Goal: Check status

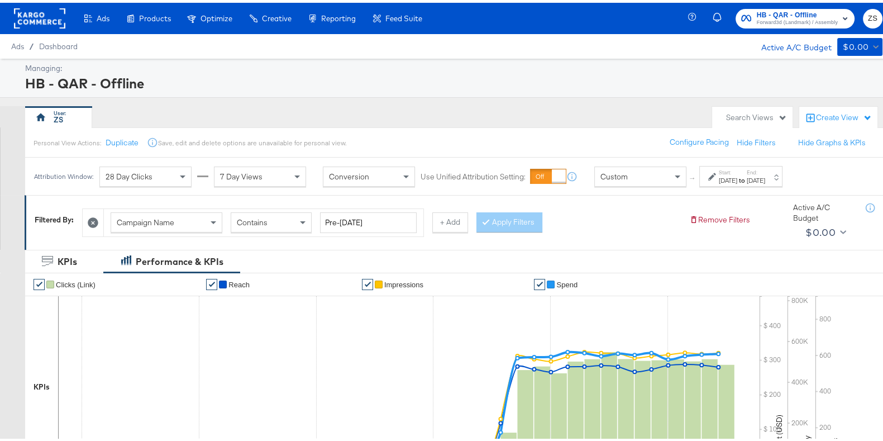
click at [550, 169] on div at bounding box center [548, 173] width 36 height 15
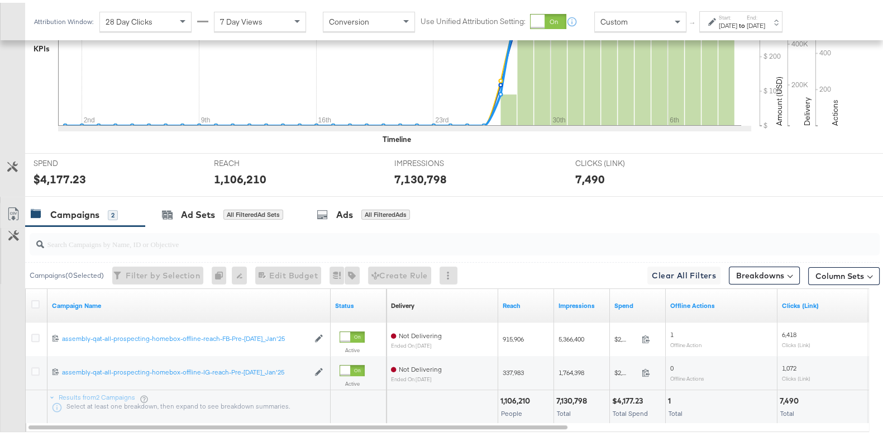
scroll to position [398, 0]
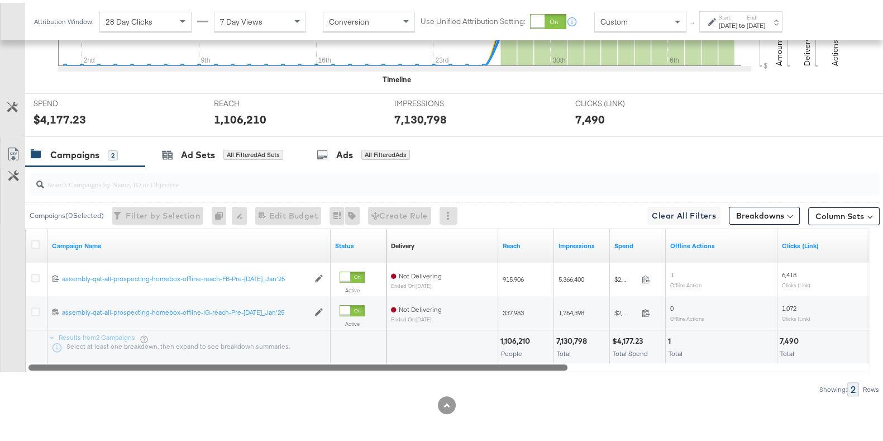
drag, startPoint x: 459, startPoint y: 363, endPoint x: 176, endPoint y: 354, distance: 283.8
click at [181, 356] on div "Campaign Name Status Delivery Sorting Unavailable Reach Impressions Spend Offli…" at bounding box center [447, 297] width 844 height 143
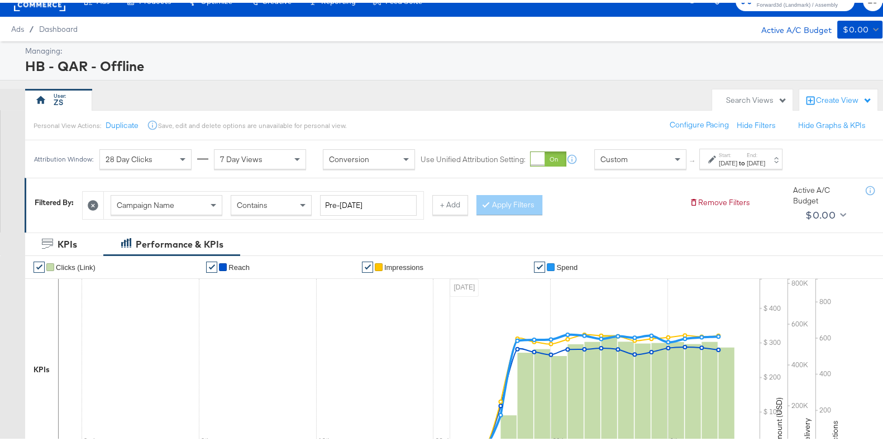
scroll to position [0, 0]
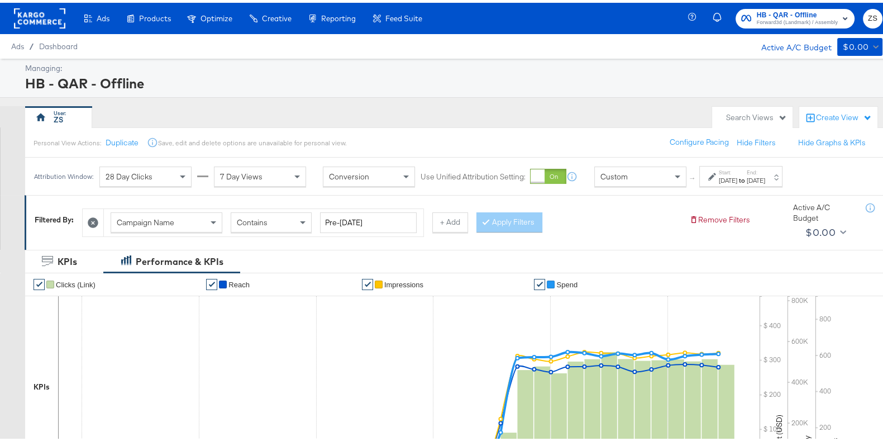
click at [757, 12] on span "HB - QAR - Offline" at bounding box center [797, 13] width 81 height 12
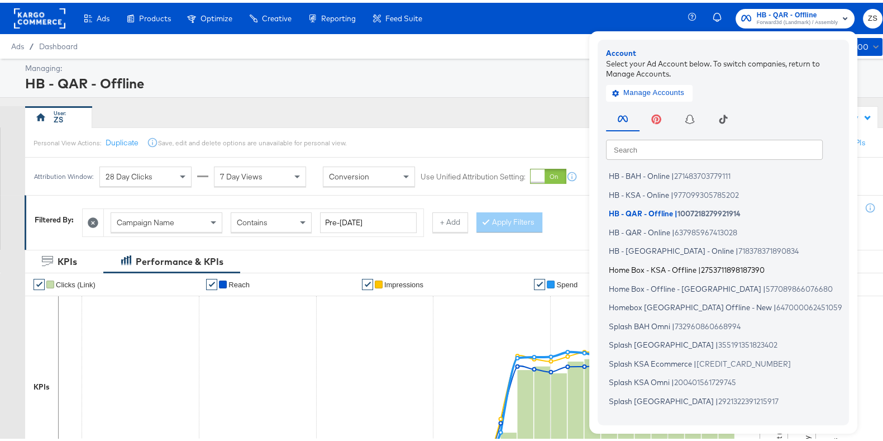
click at [630, 269] on span "Home Box - KSA - Offline" at bounding box center [653, 266] width 88 height 9
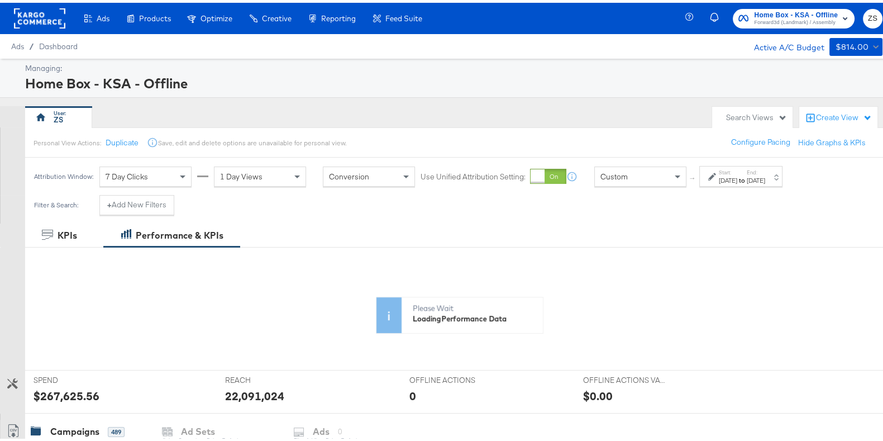
click at [709, 174] on icon at bounding box center [712, 174] width 8 height 8
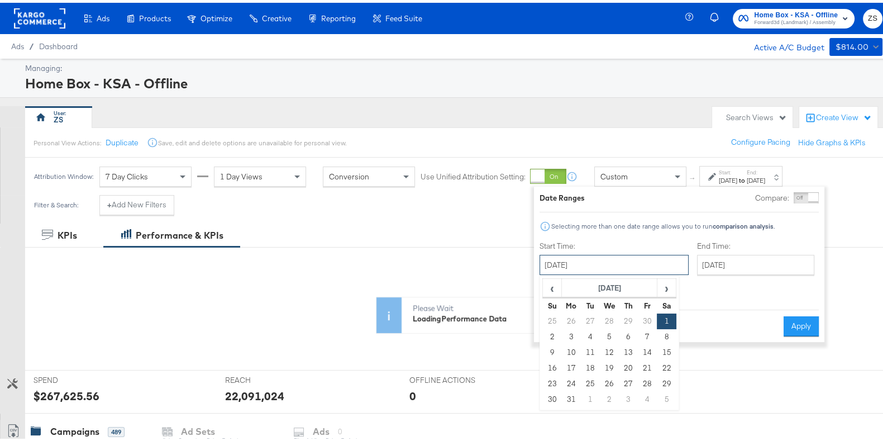
click at [614, 265] on input "[DATE]" at bounding box center [613, 262] width 149 height 20
click at [552, 283] on span "‹" at bounding box center [551, 284] width 17 height 17
click at [659, 282] on span "›" at bounding box center [666, 284] width 17 height 17
click at [659, 314] on td "1" at bounding box center [666, 318] width 19 height 16
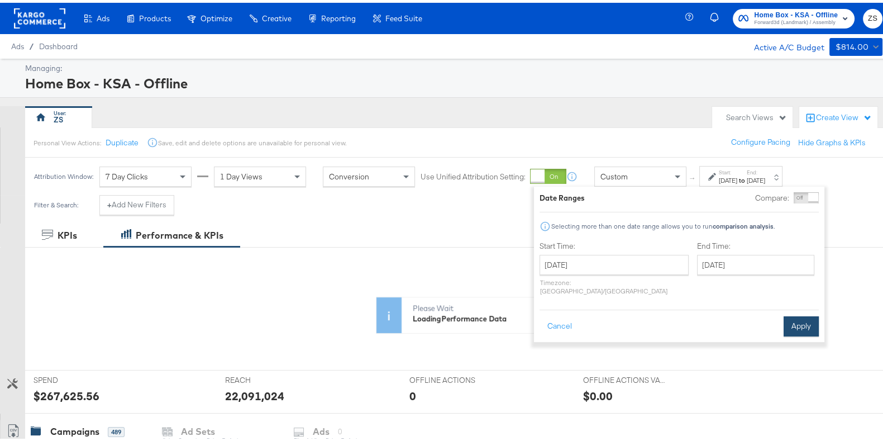
click at [801, 319] on button "Apply" at bounding box center [800, 323] width 35 height 20
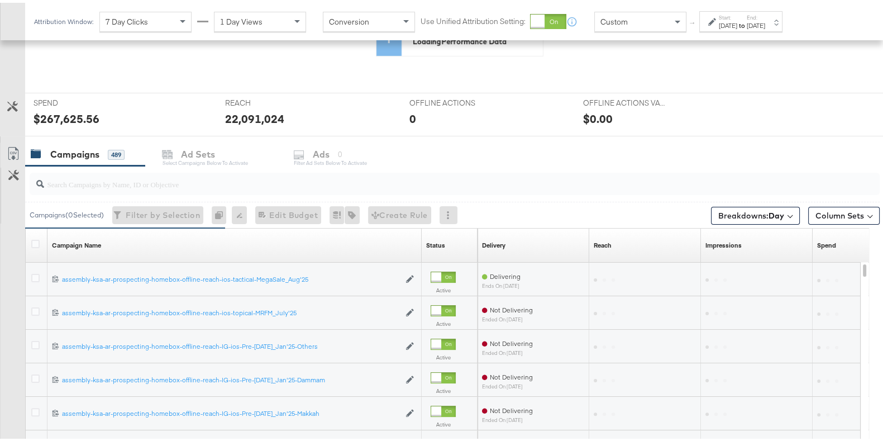
scroll to position [444, 0]
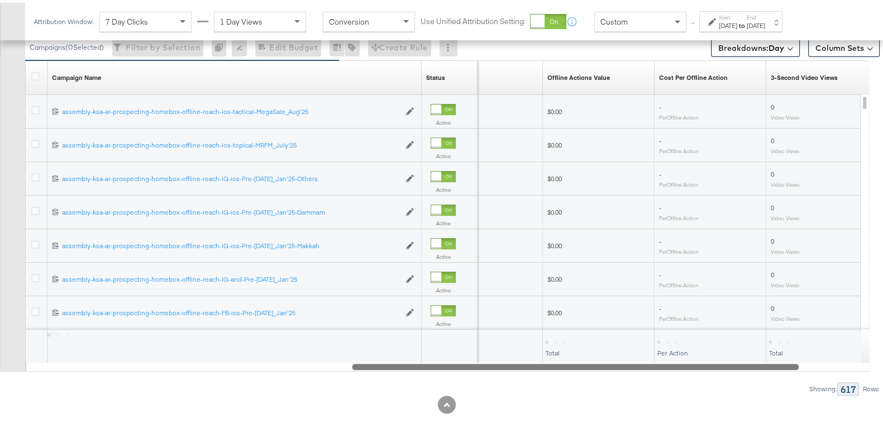
drag, startPoint x: 413, startPoint y: 364, endPoint x: 714, endPoint y: 364, distance: 301.5
click at [714, 364] on div at bounding box center [575, 362] width 447 height 9
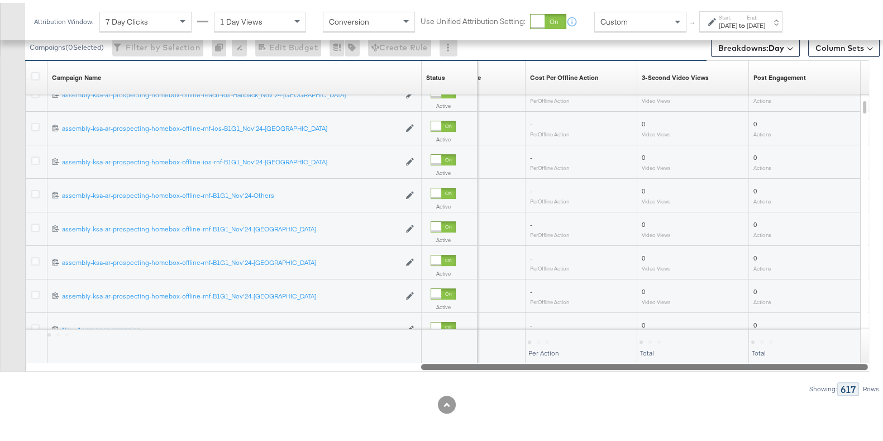
drag, startPoint x: 595, startPoint y: 365, endPoint x: 581, endPoint y: 382, distance: 21.5
click at [581, 382] on div "Campaigns ( 0 Selected) Filter by Selection Filter 0 campaigns 0 Rename 0 campa…" at bounding box center [439, 194] width 879 height 397
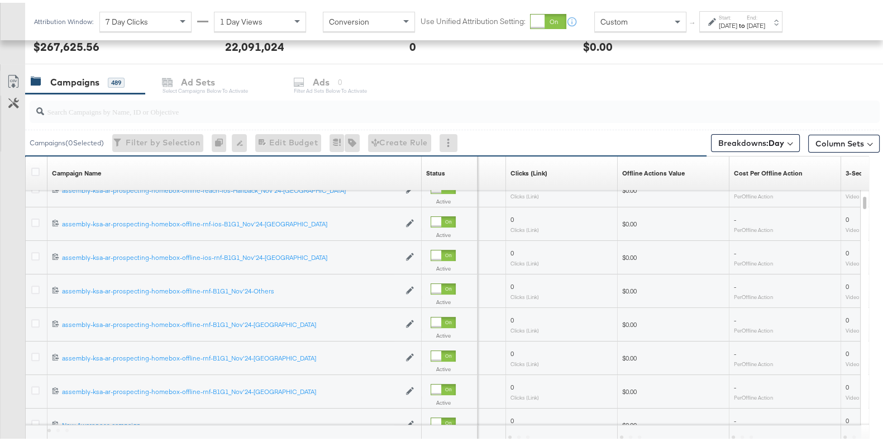
scroll to position [539, 0]
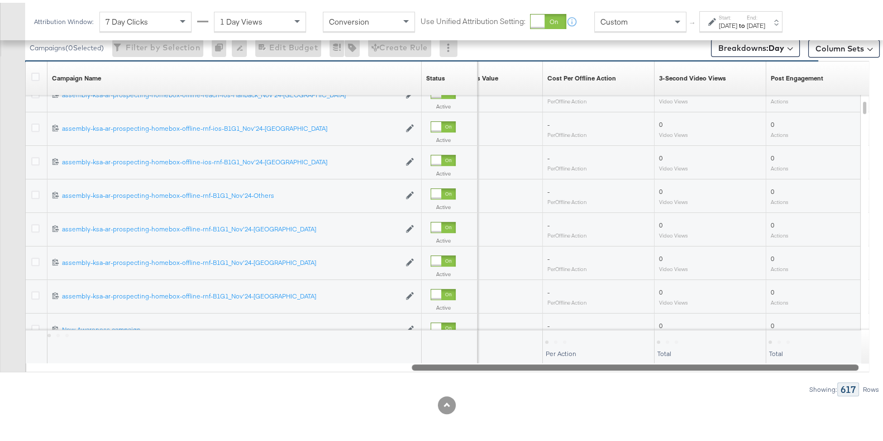
drag, startPoint x: 706, startPoint y: 363, endPoint x: 874, endPoint y: 352, distance: 167.8
click at [874, 352] on div "KPIs Performance & KPIs Customize KPIs ✔ Offline Actions ✔ Reach ✔ Spend ✔ Offl…" at bounding box center [446, 61] width 893 height 760
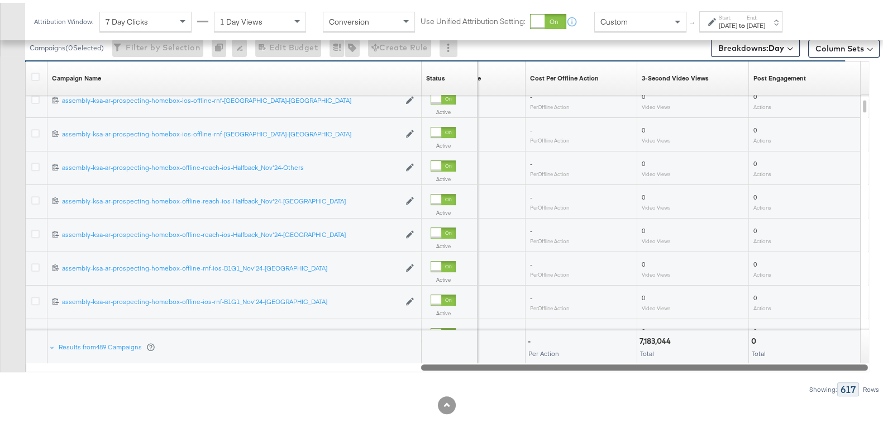
drag, startPoint x: 751, startPoint y: 360, endPoint x: 830, endPoint y: 360, distance: 79.3
click at [830, 360] on div at bounding box center [644, 363] width 447 height 9
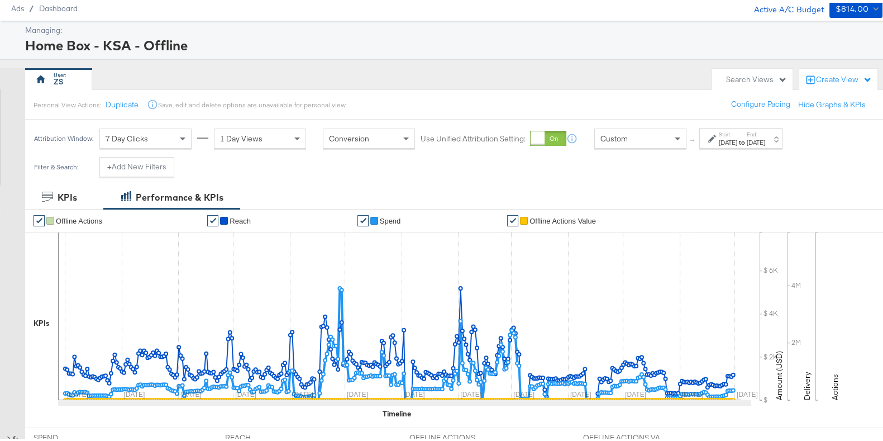
scroll to position [0, 0]
